Goal: Task Accomplishment & Management: Use online tool/utility

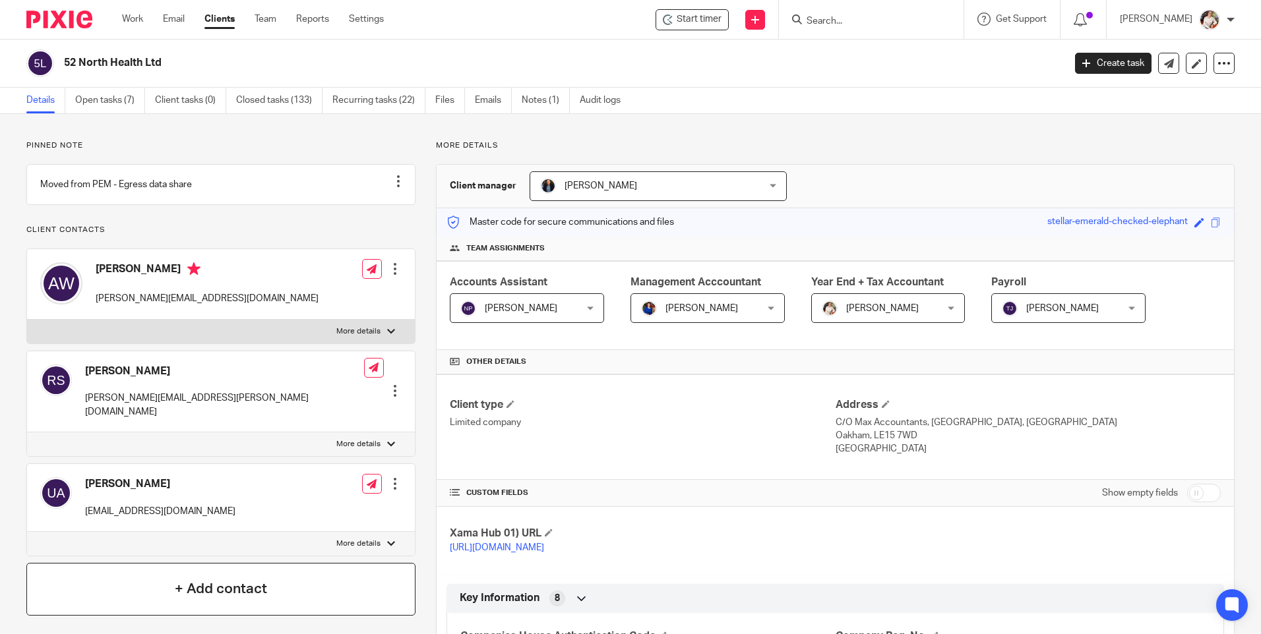
click at [837, 23] on input "Search" at bounding box center [864, 22] width 119 height 12
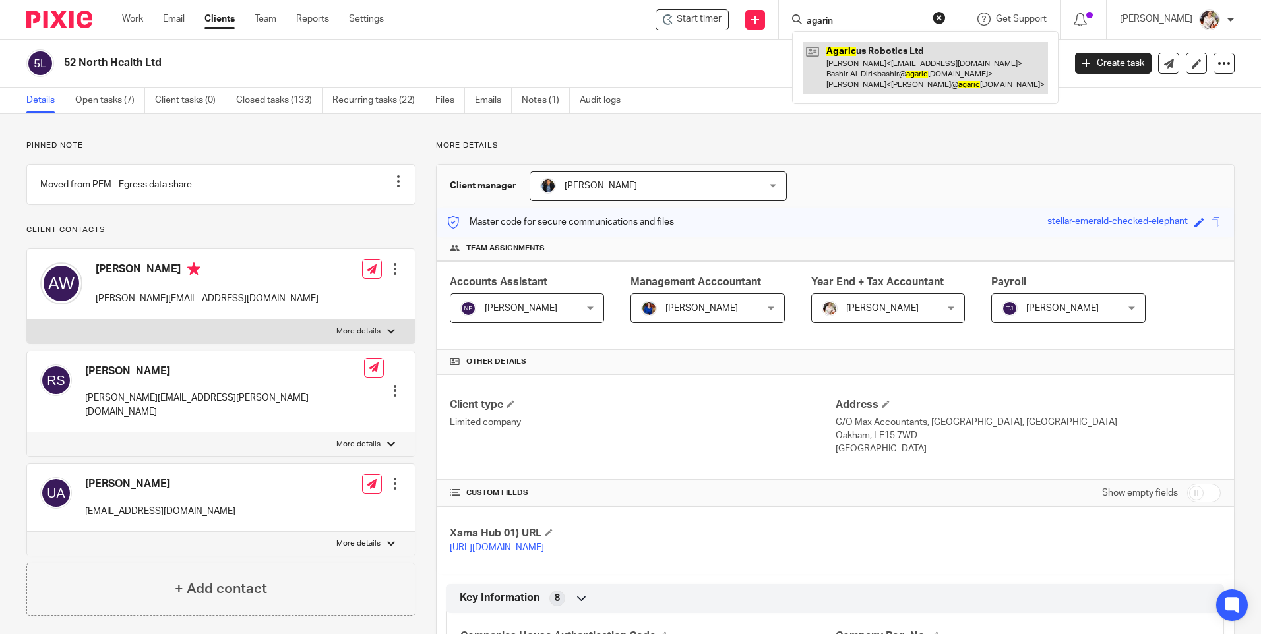
type input "agarin"
click at [861, 51] on link at bounding box center [924, 68] width 245 height 52
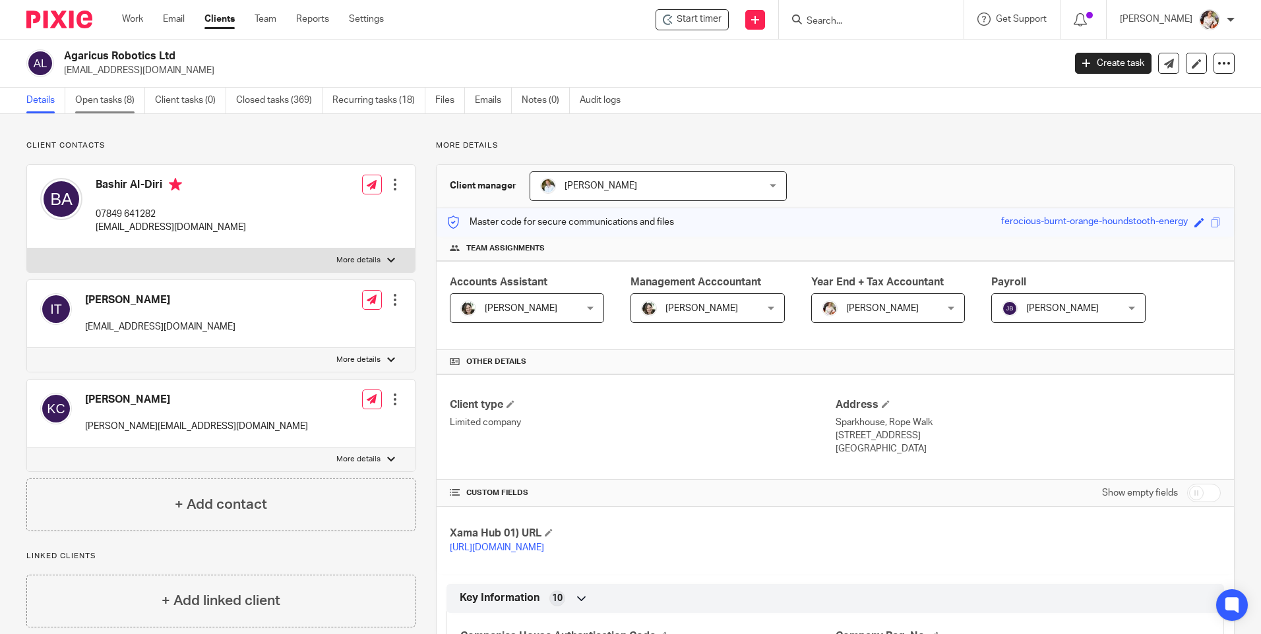
click at [125, 100] on link "Open tasks (8)" at bounding box center [110, 101] width 70 height 26
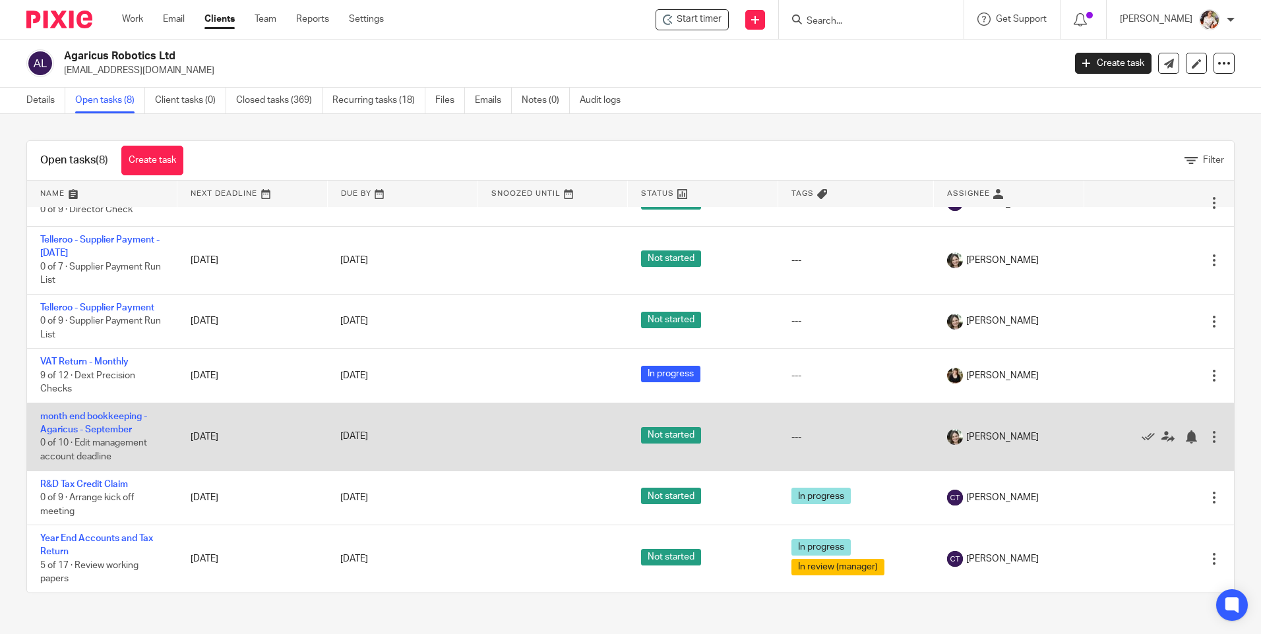
scroll to position [95, 0]
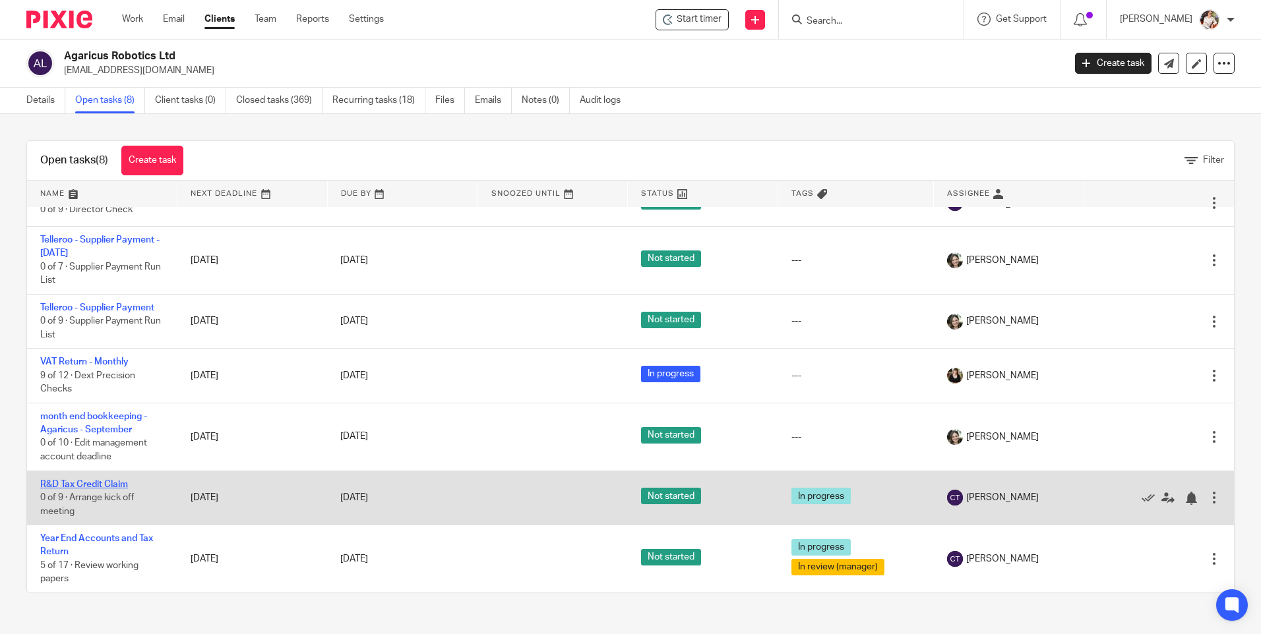
click at [86, 485] on link "R&D Tax Credit Claim" at bounding box center [84, 484] width 88 height 9
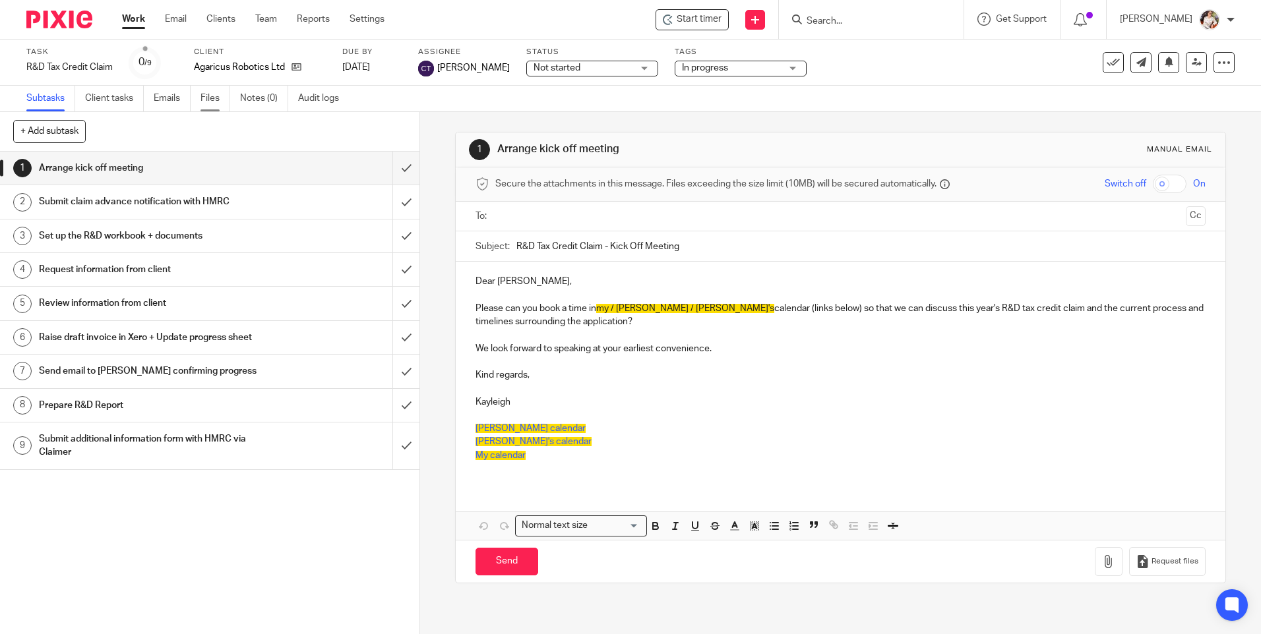
click at [228, 104] on link "Files" at bounding box center [215, 99] width 30 height 26
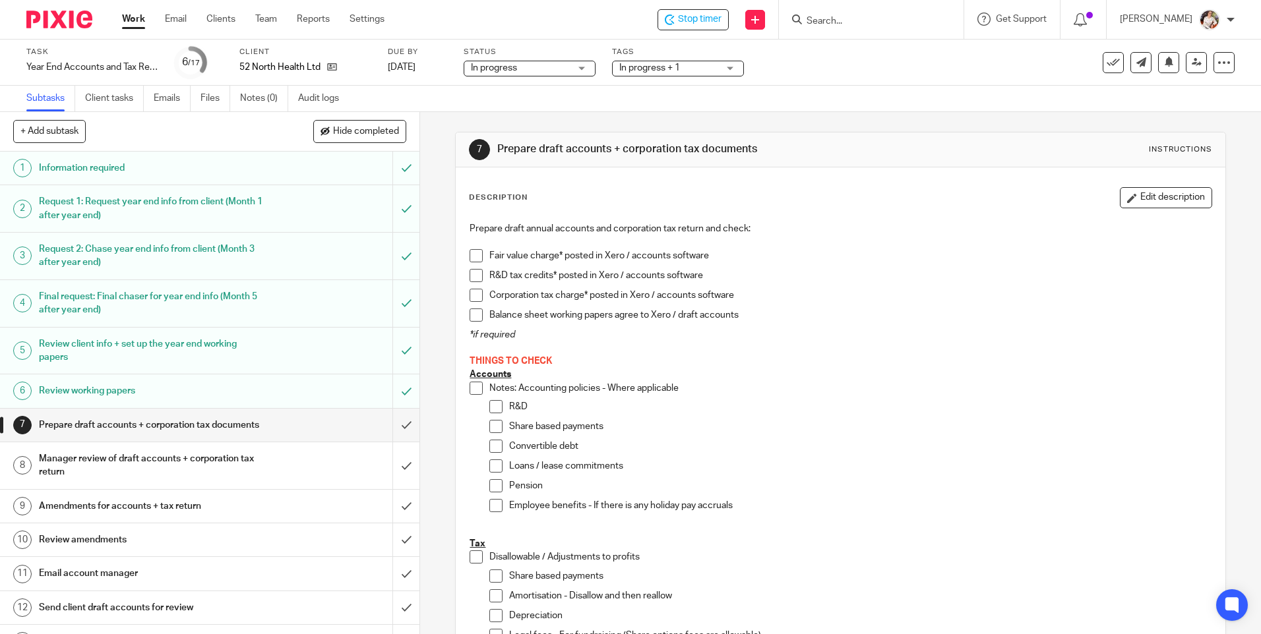
click at [683, 19] on span "Stop timer" at bounding box center [700, 20] width 44 height 14
